Goal: Task Accomplishment & Management: Use online tool/utility

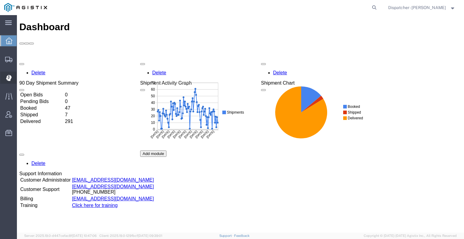
click at [5, 77] on div at bounding box center [8, 78] width 17 height 12
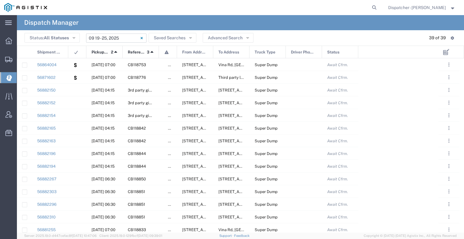
click at [105, 38] on input "09/19/2025 - 09/25/2025" at bounding box center [116, 38] width 60 height 9
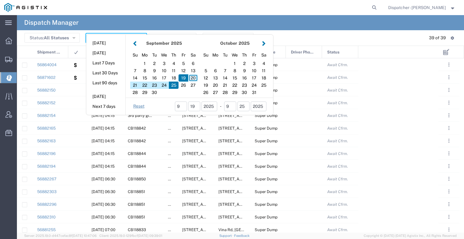
click at [193, 77] on div "20" at bounding box center [193, 77] width 10 height 7
type input "09/20/2025"
type input "09/20/2025 - 09/20/2025"
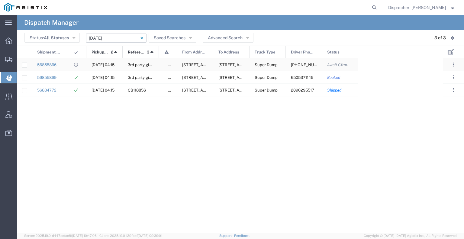
click at [82, 66] on div at bounding box center [77, 64] width 18 height 12
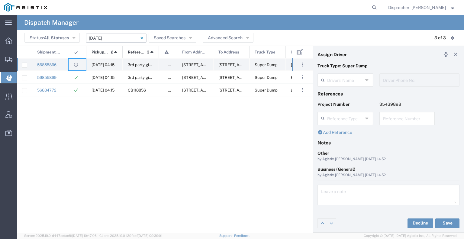
type input "Jorge Ramirez"
type input "650-384-1848"
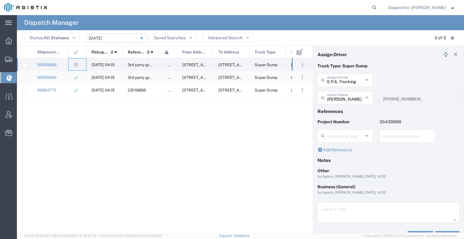
click at [81, 74] on div at bounding box center [77, 77] width 18 height 12
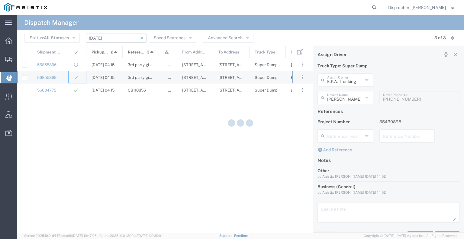
type input "Olegario Ramirez"
type input "6505371145"
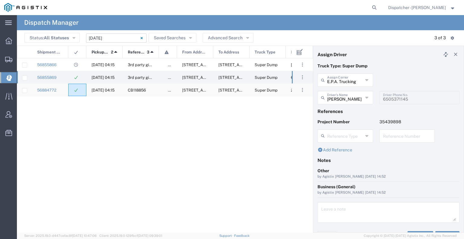
click at [69, 92] on div at bounding box center [77, 90] width 18 height 12
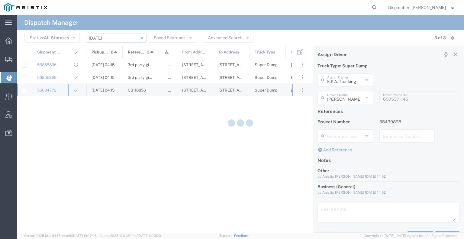
type input "Bowman & Sons Trucking, Inc"
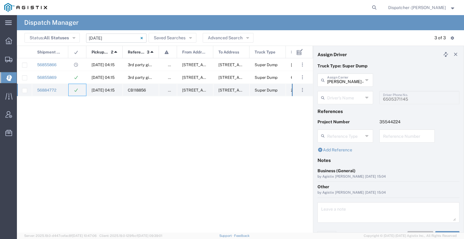
type input "Timothy Eure"
type input "2096295517"
